Goal: Information Seeking & Learning: Check status

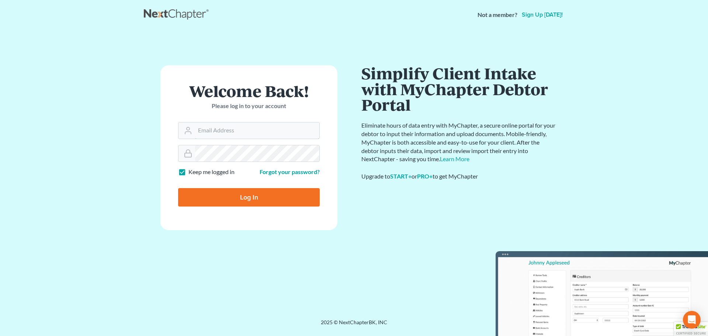
type input "[PERSON_NAME][EMAIL_ADDRESS][DOMAIN_NAME]"
click at [219, 203] on input "Log In" at bounding box center [249, 197] width 142 height 18
type input "Thinking..."
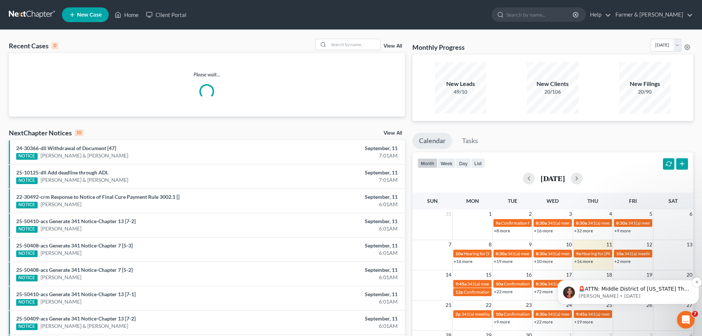
click at [635, 290] on p "🚨ATTN: Middle District of [US_STATE] The court has added a new Credit Counselin…" at bounding box center [634, 288] width 111 height 7
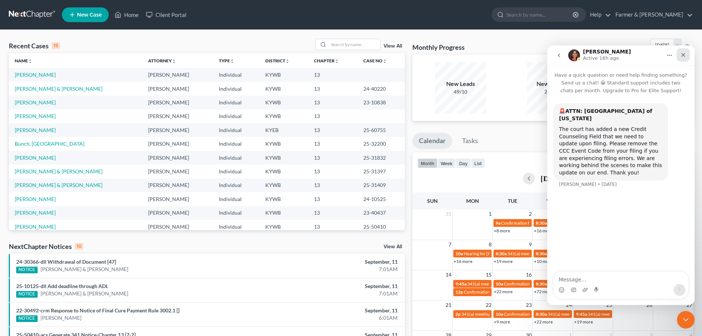
click at [682, 55] on icon "Close" at bounding box center [684, 55] width 6 height 6
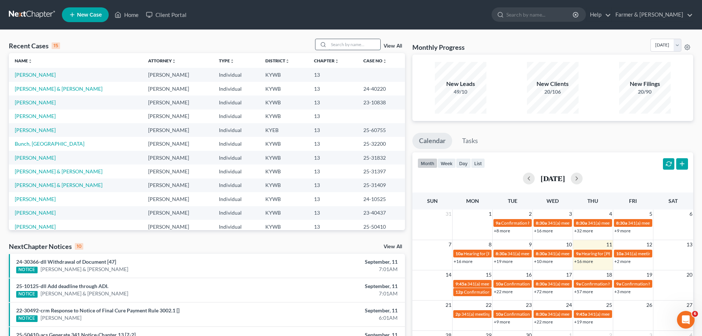
click at [337, 45] on input "search" at bounding box center [355, 44] width 52 height 11
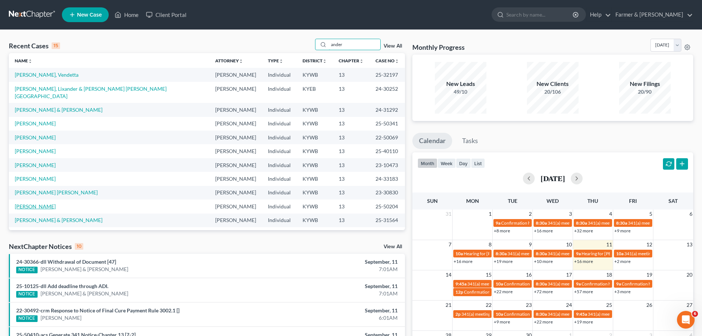
type input "ander"
click at [35, 203] on link "[PERSON_NAME]" at bounding box center [35, 206] width 41 height 6
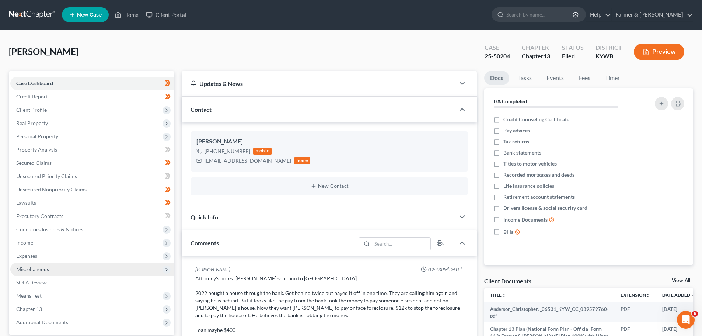
scroll to position [37, 0]
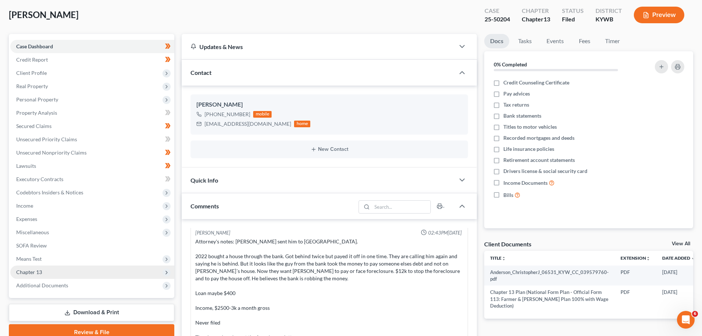
click at [47, 271] on span "Chapter 13" at bounding box center [92, 272] width 164 height 13
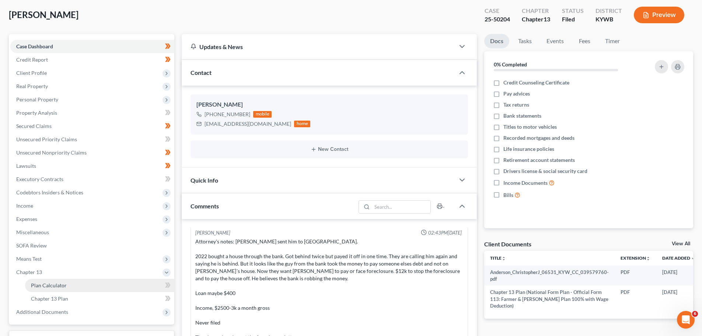
click at [50, 283] on span "Plan Calculator" at bounding box center [49, 285] width 36 height 6
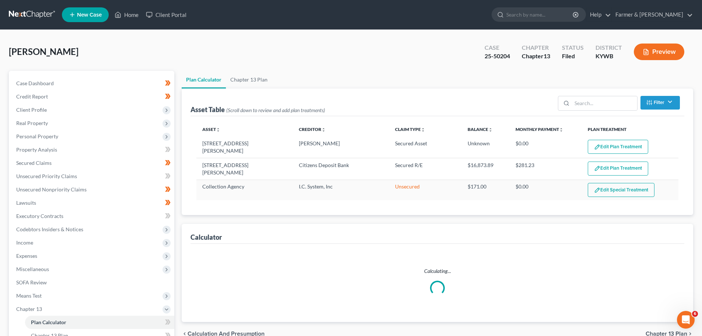
select select "59"
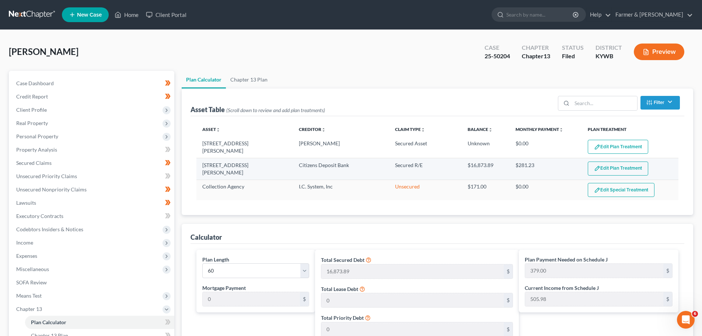
click at [615, 167] on button "Edit Plan Treatment" at bounding box center [618, 169] width 60 height 14
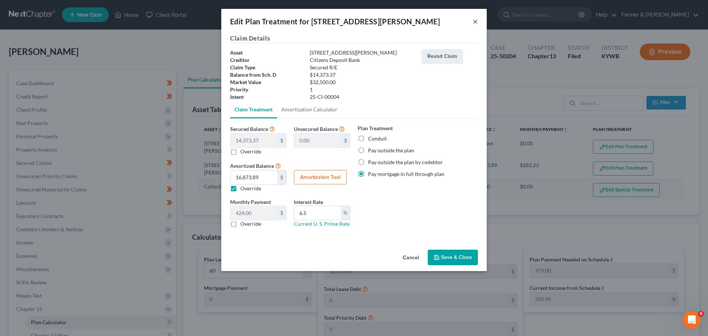
click at [473, 24] on button "×" at bounding box center [475, 21] width 5 height 9
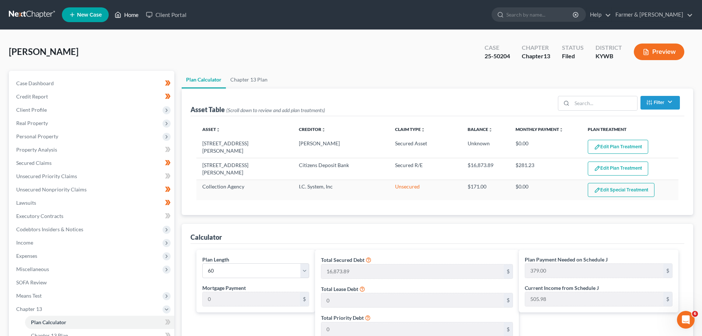
click at [136, 11] on link "Home" at bounding box center [126, 14] width 31 height 13
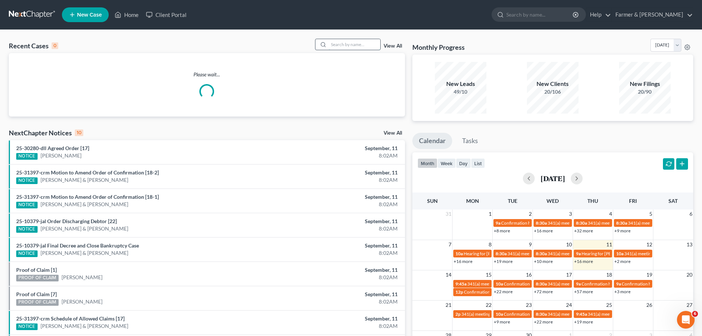
click at [356, 41] on input "search" at bounding box center [355, 44] width 52 height 11
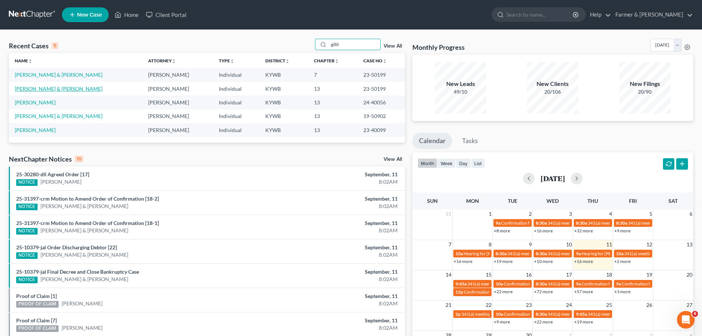
type input "gillil"
click at [46, 87] on link "[PERSON_NAME] & [PERSON_NAME]" at bounding box center [59, 89] width 88 height 6
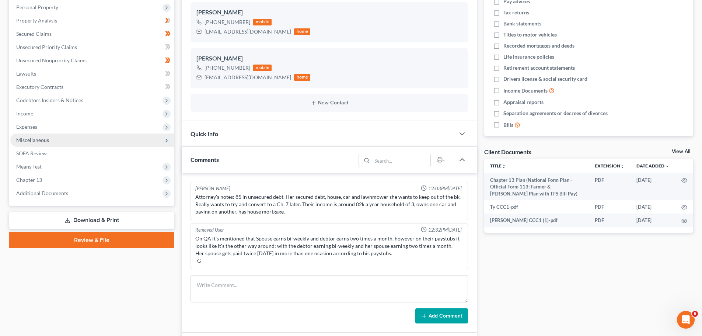
scroll to position [148, 0]
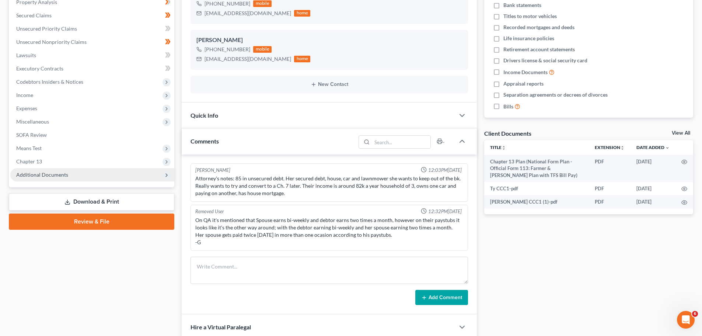
click at [54, 175] on span "Additional Documents" at bounding box center [42, 174] width 52 height 6
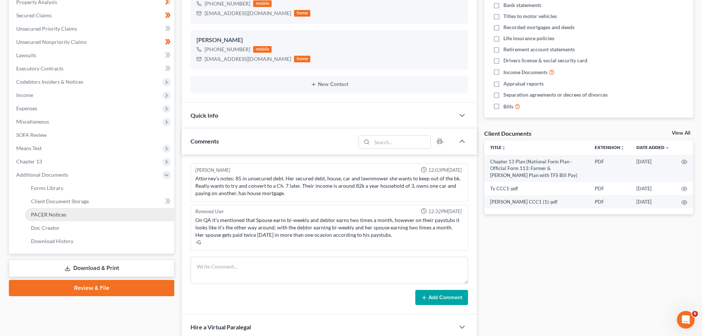
click at [48, 217] on span "PACER Notices" at bounding box center [48, 214] width 35 height 6
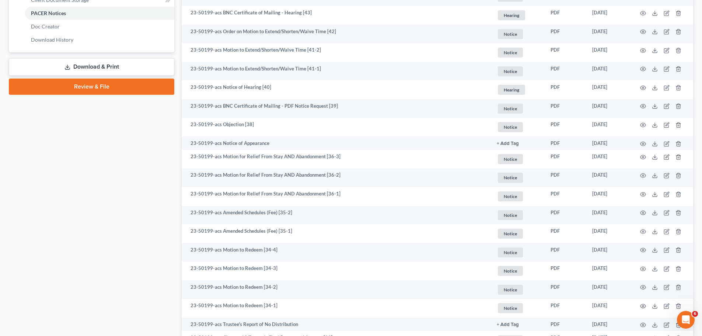
scroll to position [332, 0]
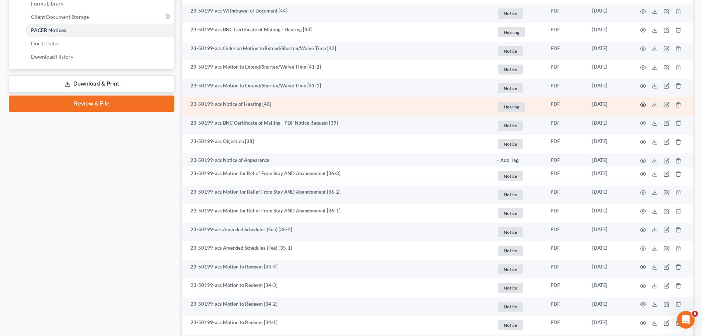
click at [643, 104] on icon "button" at bounding box center [644, 105] width 6 height 6
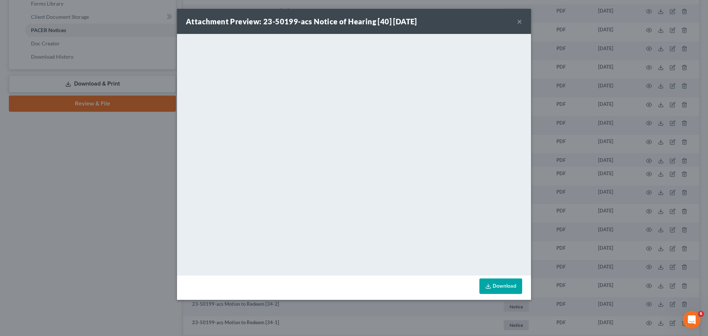
click at [517, 22] on button "×" at bounding box center [519, 21] width 5 height 9
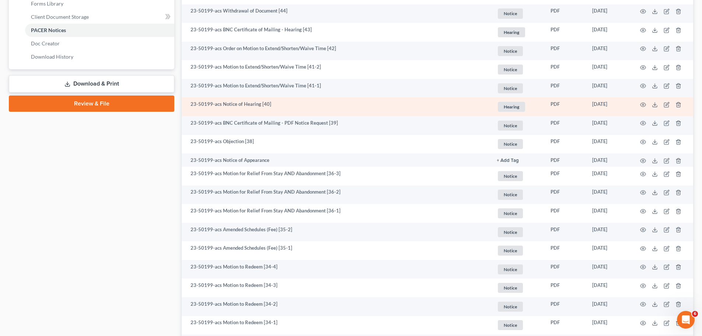
scroll to position [295, 0]
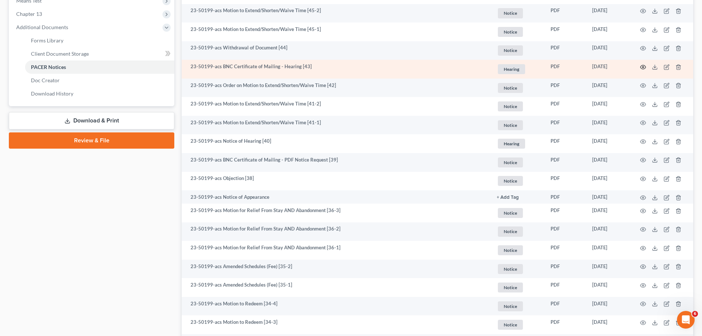
click at [643, 67] on icon "button" at bounding box center [644, 67] width 6 height 6
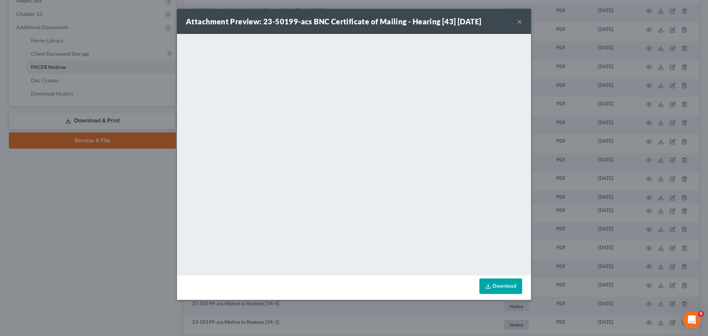
click at [518, 22] on button "×" at bounding box center [519, 21] width 5 height 9
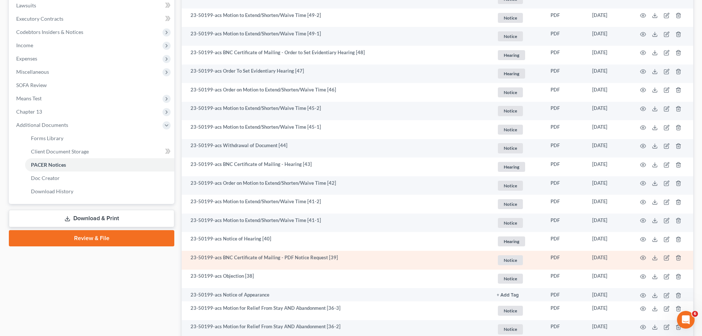
scroll to position [184, 0]
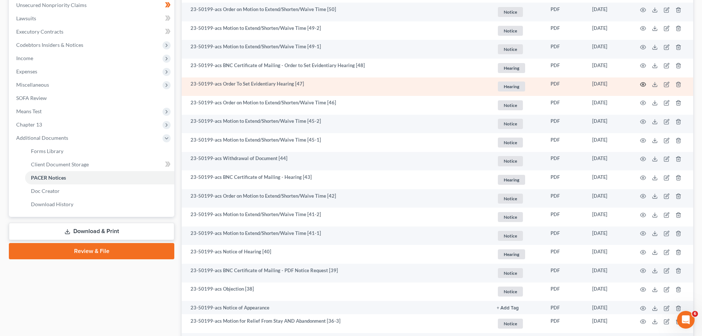
click at [642, 86] on icon "button" at bounding box center [644, 85] width 6 height 4
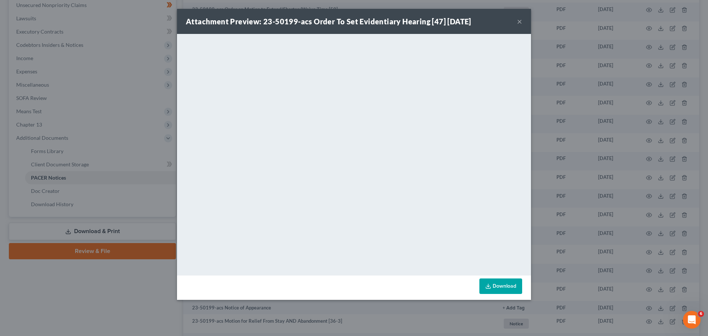
click at [589, 11] on div "Attachment Preview: 23-50199-acs Order To Set Evidentiary Hearing [47] [DATE] ×…" at bounding box center [354, 168] width 708 height 336
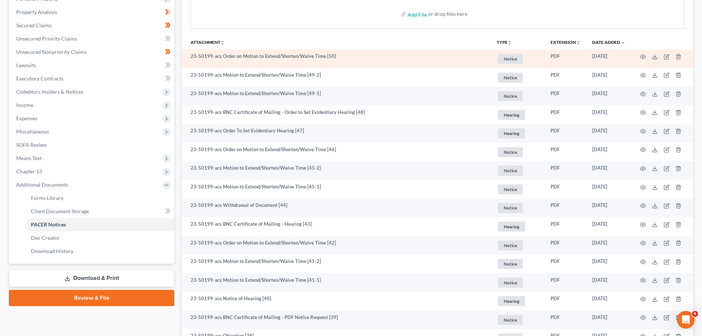
scroll to position [0, 0]
